Goal: Information Seeking & Learning: Learn about a topic

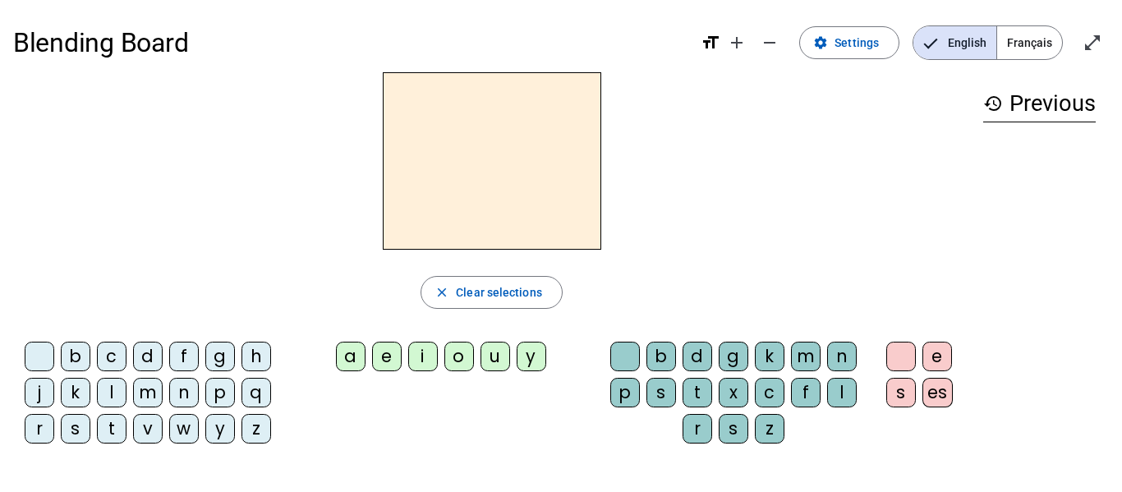
click at [1028, 56] on span "Français" at bounding box center [1029, 42] width 65 height 33
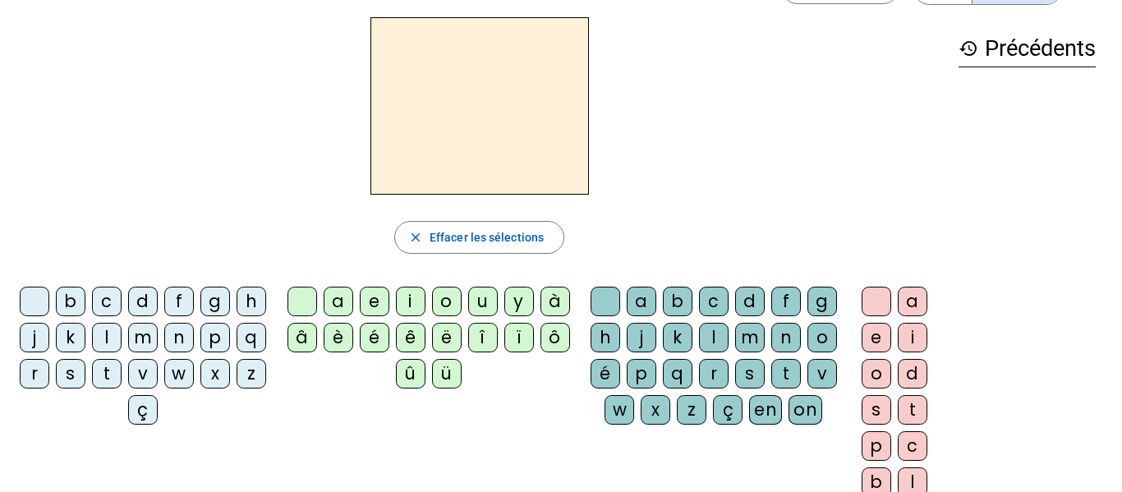
scroll to position [62, 0]
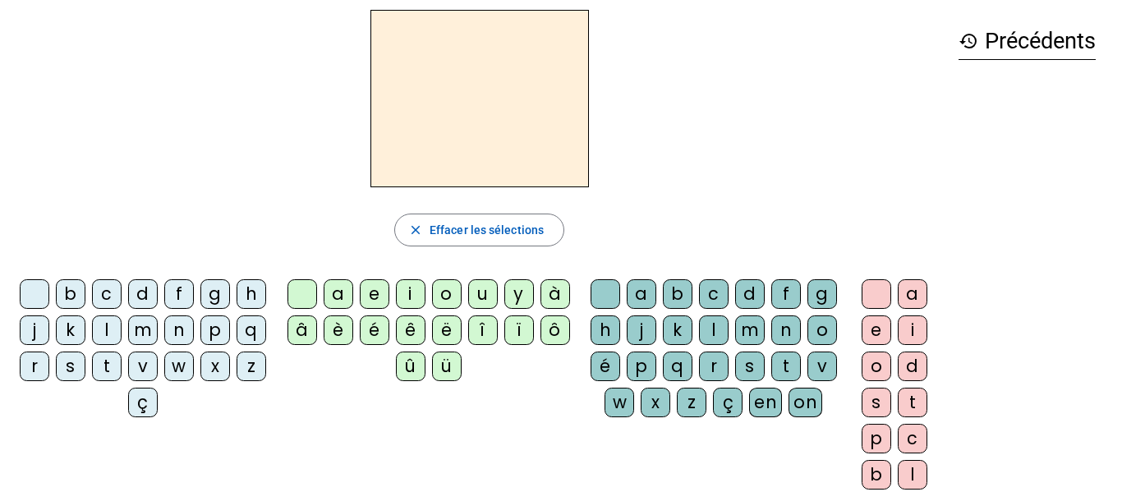
click at [122, 336] on div "l" at bounding box center [107, 330] width 30 height 30
click at [379, 291] on div "e" at bounding box center [375, 294] width 30 height 30
click at [476, 295] on div "u" at bounding box center [483, 294] width 30 height 30
click at [122, 363] on div "t" at bounding box center [107, 366] width 30 height 30
click at [158, 301] on div "d" at bounding box center [143, 294] width 30 height 30
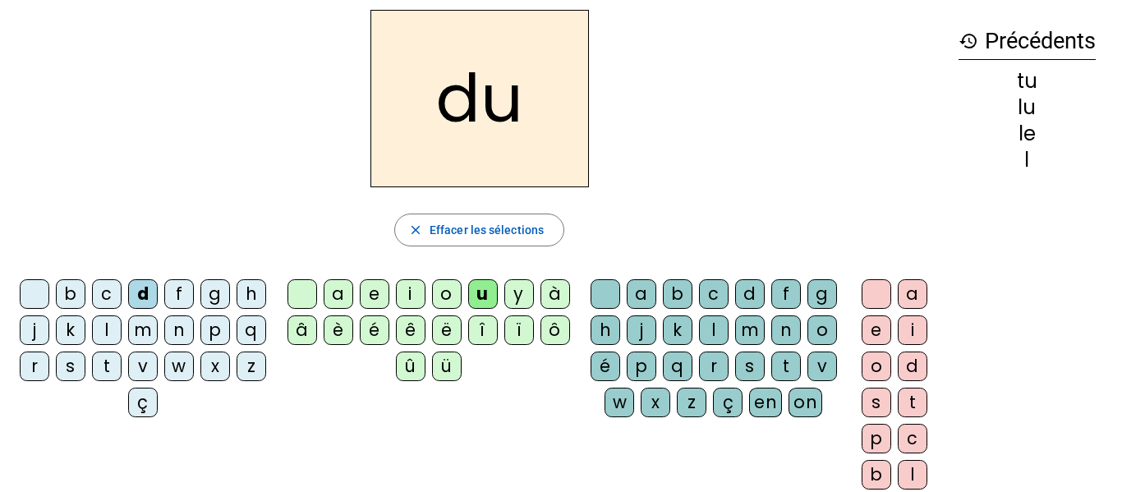
click at [366, 290] on div "e" at bounding box center [375, 294] width 30 height 30
click at [122, 370] on div "t" at bounding box center [107, 366] width 30 height 30
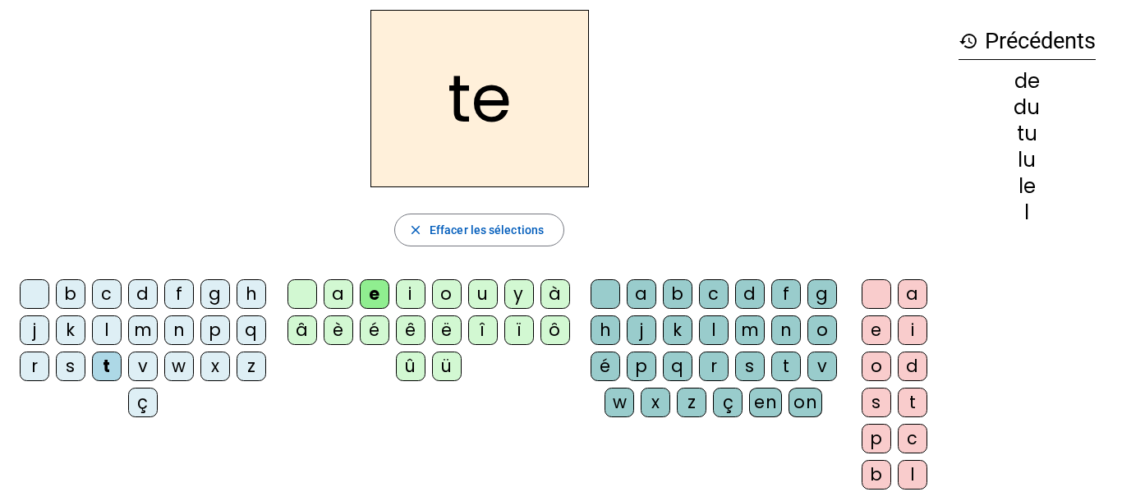
click at [333, 286] on div "a" at bounding box center [339, 294] width 30 height 30
drag, startPoint x: 1035, startPoint y: 82, endPoint x: 994, endPoint y: 85, distance: 40.3
click at [994, 85] on div "te" at bounding box center [1026, 81] width 137 height 20
drag, startPoint x: 1038, startPoint y: 109, endPoint x: 1001, endPoint y: 112, distance: 37.0
click at [1001, 112] on div "de" at bounding box center [1026, 108] width 137 height 20
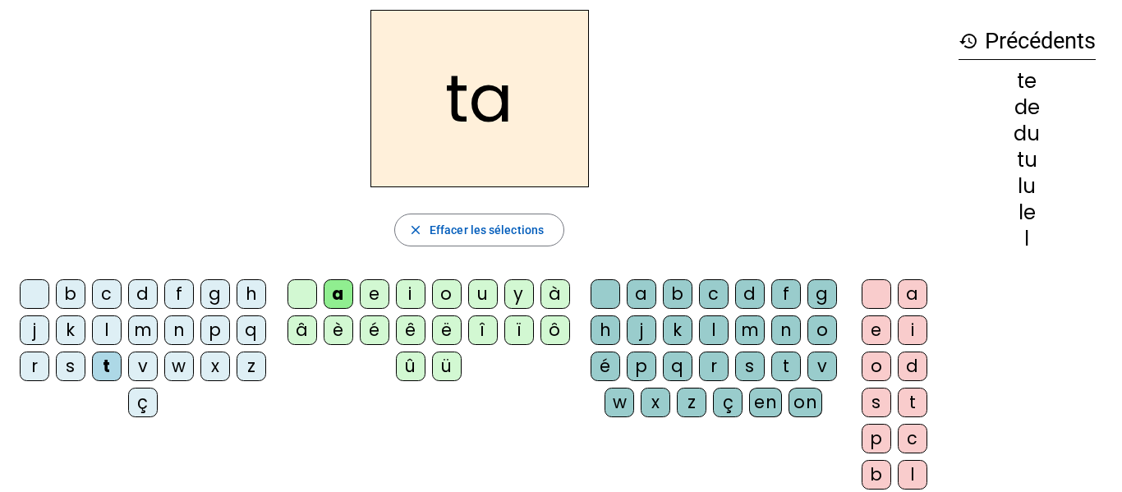
drag, startPoint x: 1042, startPoint y: 138, endPoint x: 1005, endPoint y: 137, distance: 37.0
click at [1005, 137] on div "du" at bounding box center [1026, 134] width 137 height 20
drag, startPoint x: 1039, startPoint y: 158, endPoint x: 1012, endPoint y: 162, distance: 27.4
click at [1012, 162] on div "tu" at bounding box center [1026, 160] width 137 height 20
drag, startPoint x: 1036, startPoint y: 186, endPoint x: 1014, endPoint y: 186, distance: 22.2
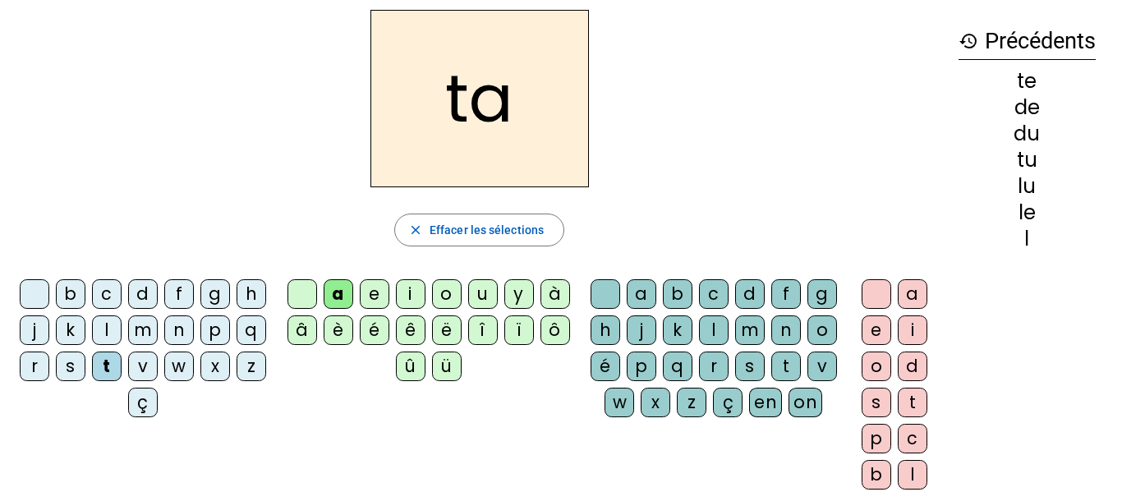
click at [1014, 186] on div "lu" at bounding box center [1026, 187] width 137 height 20
drag, startPoint x: 1035, startPoint y: 216, endPoint x: 1009, endPoint y: 215, distance: 26.3
click at [1009, 215] on div "le" at bounding box center [1026, 213] width 137 height 20
drag, startPoint x: 516, startPoint y: 126, endPoint x: 433, endPoint y: 111, distance: 84.2
click at [433, 111] on h2 "ta" at bounding box center [479, 98] width 218 height 177
